Goal: Information Seeking & Learning: Learn about a topic

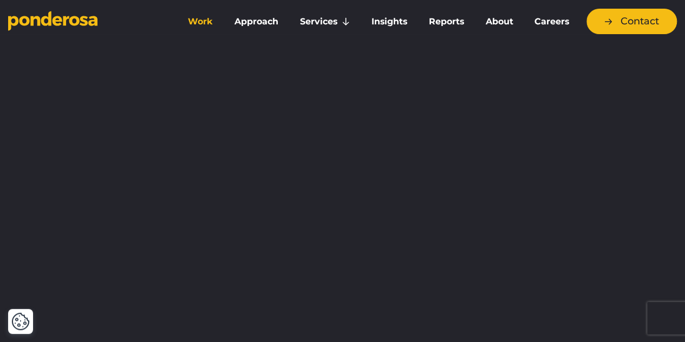
click at [206, 19] on link "Work" at bounding box center [200, 21] width 42 height 23
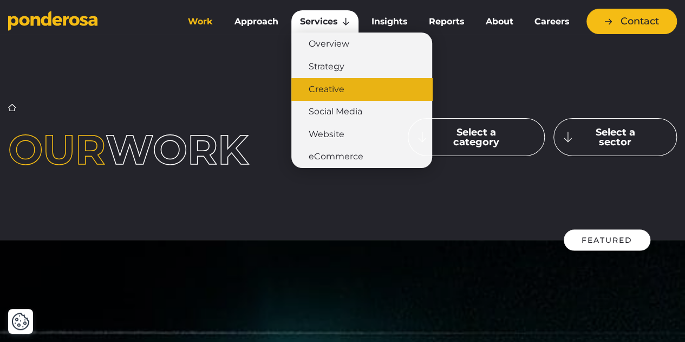
click at [329, 98] on link "Creative" at bounding box center [361, 89] width 141 height 23
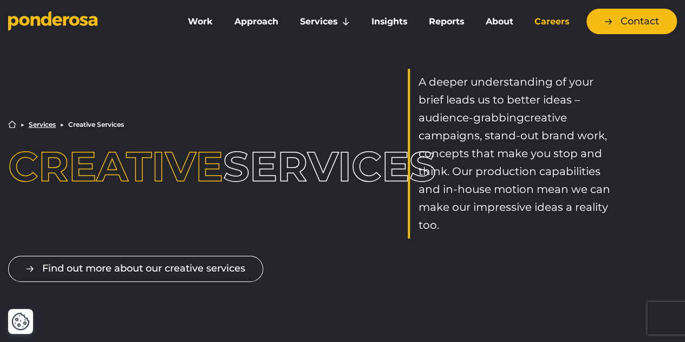
click at [567, 24] on link "Careers" at bounding box center [552, 21] width 52 height 23
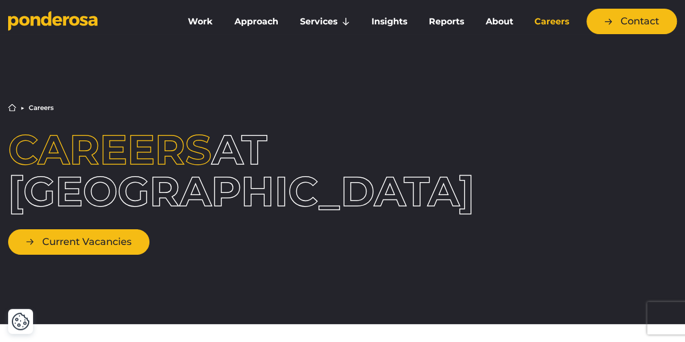
click at [93, 254] on link "Current Vacancies" at bounding box center [78, 241] width 141 height 25
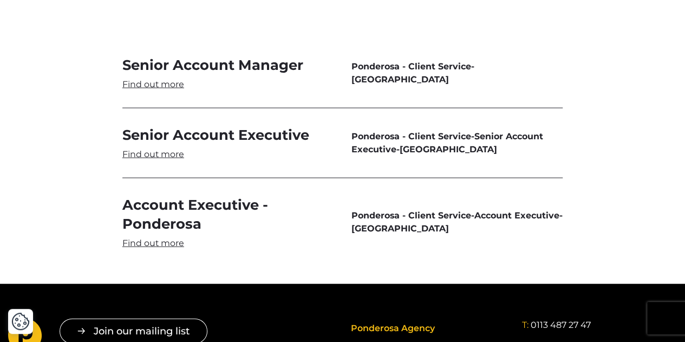
scroll to position [3180, 0]
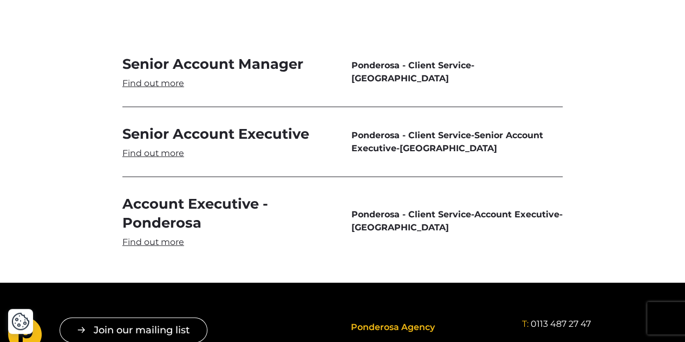
click at [172, 153] on link "Senior Account Executive" at bounding box center [228, 142] width 212 height 35
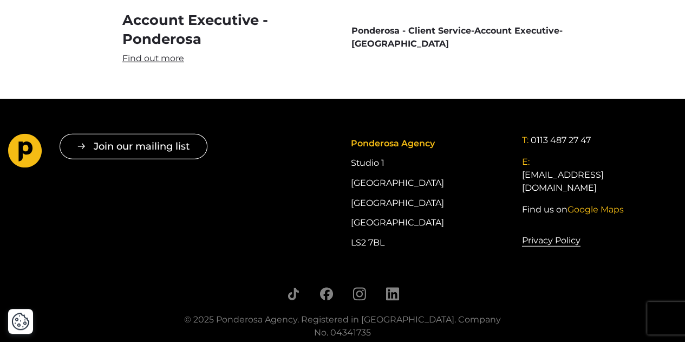
drag, startPoint x: 351, startPoint y: 167, endPoint x: 388, endPoint y: 244, distance: 85.5
click at [388, 244] on div "Ponderosa Agency Studio 1 Cross York Street Studios Cross York Street Leeds LS2…" at bounding box center [427, 193] width 155 height 119
click at [566, 203] on link "Find us on Google Maps" at bounding box center [573, 209] width 102 height 13
